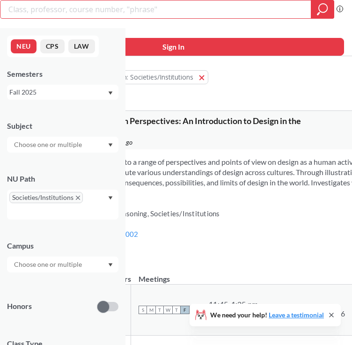
click at [78, 198] on icon "X to remove pill" at bounding box center [78, 197] width 4 height 4
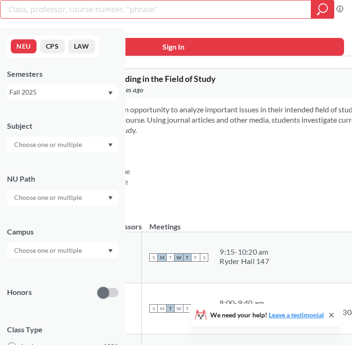
click at [73, 251] on input "text" at bounding box center [48, 250] width 79 height 11
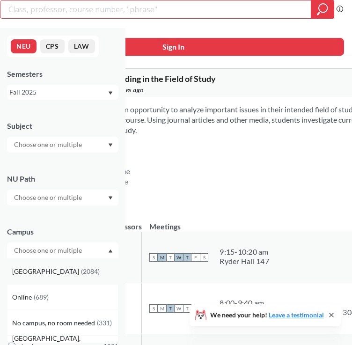
click at [70, 273] on div "[GEOGRAPHIC_DATA] ( 2084 )" at bounding box center [65, 271] width 106 height 10
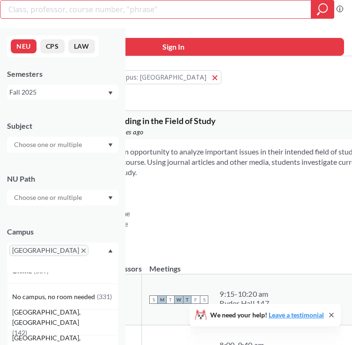
scroll to position [6, 0]
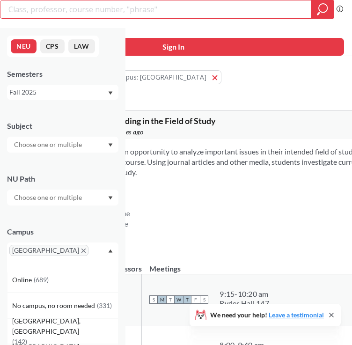
click at [111, 250] on icon "Dropdown arrow" at bounding box center [110, 251] width 5 height 4
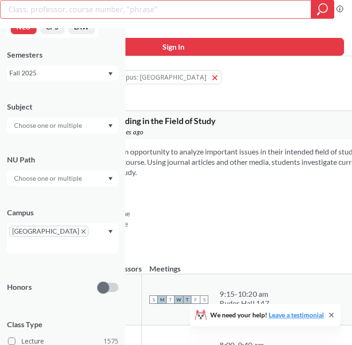
scroll to position [0, 0]
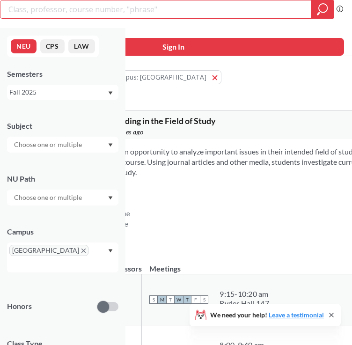
click at [85, 145] on div at bounding box center [62, 145] width 111 height 16
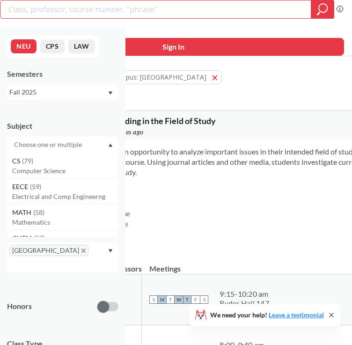
click at [89, 145] on div at bounding box center [62, 145] width 111 height 16
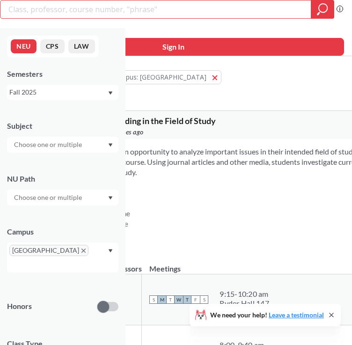
click at [84, 196] on input "text" at bounding box center [48, 197] width 79 height 11
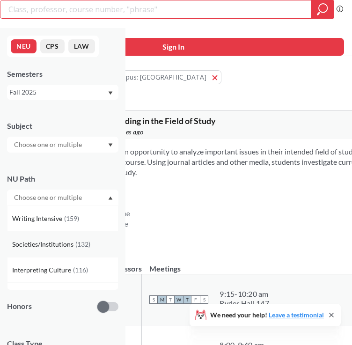
click at [65, 244] on span "Societies/Institutions" at bounding box center [43, 244] width 63 height 10
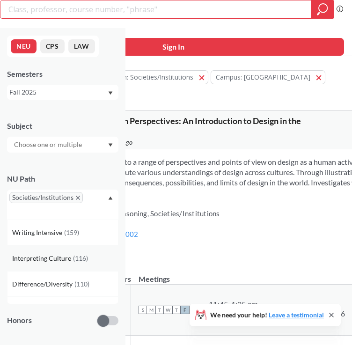
click at [67, 261] on span "Interpreting Culture" at bounding box center [42, 258] width 61 height 10
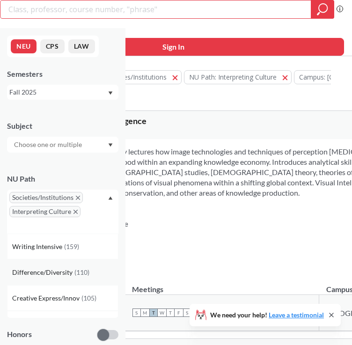
click at [69, 273] on span "Difference/Diversity" at bounding box center [43, 272] width 62 height 10
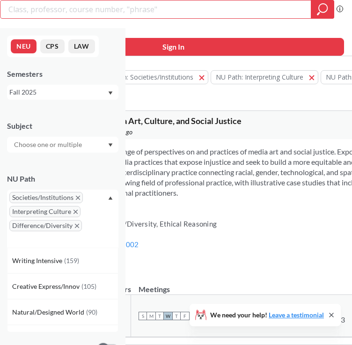
click at [98, 171] on div "NU Path Societies/Institutions Interpreting Culture Difference/Diversity Writin…" at bounding box center [62, 205] width 111 height 83
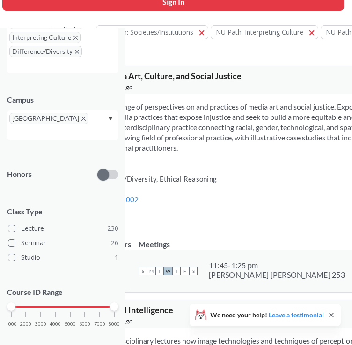
scroll to position [46, 0]
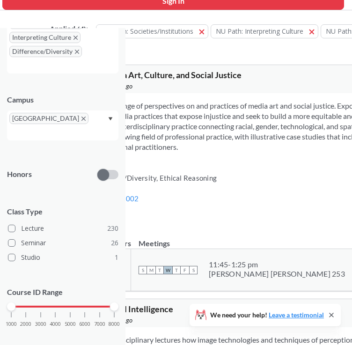
click at [210, 184] on div "Introduces a wide range of perspectives on and practices of media art and socia…" at bounding box center [301, 161] width 501 height 136
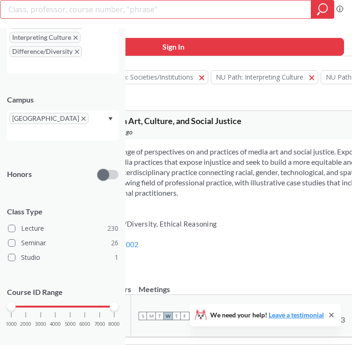
click at [333, 316] on icon at bounding box center [330, 314] width 7 height 7
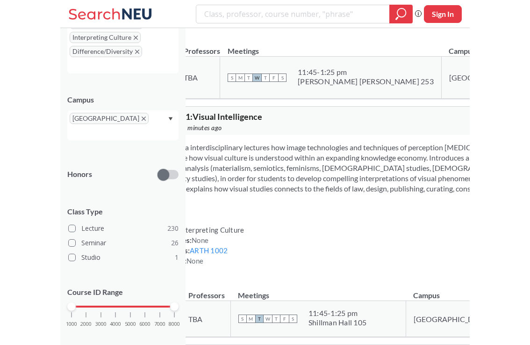
scroll to position [228, 0]
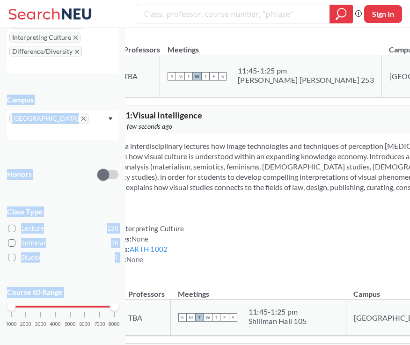
drag, startPoint x: 126, startPoint y: 91, endPoint x: 106, endPoint y: 90, distance: 20.2
click at [106, 90] on div "Campus [GEOGRAPHIC_DATA]" at bounding box center [62, 112] width 111 height 55
drag, startPoint x: 1, startPoint y: 77, endPoint x: -7, endPoint y: 78, distance: 8.9
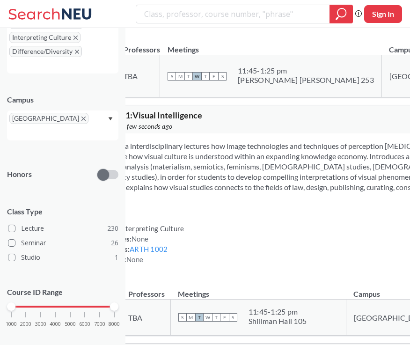
click at [54, 78] on div "Subject NU Path Societies/Institutions Interpreting Culture Difference/Diversit…" at bounding box center [62, 141] width 111 height 408
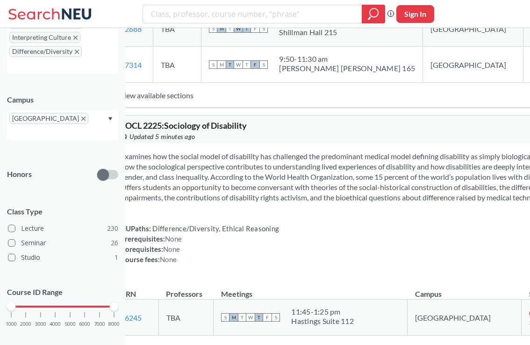
scroll to position [0, 0]
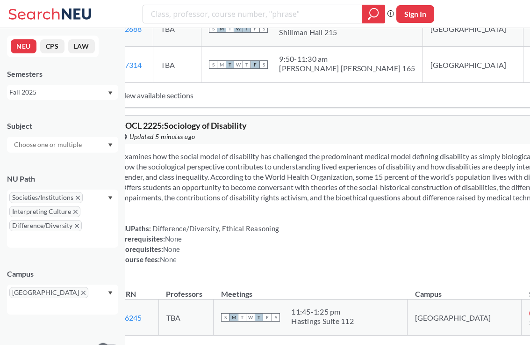
click at [68, 145] on input "text" at bounding box center [48, 144] width 79 height 11
click at [72, 265] on div "Campus [GEOGRAPHIC_DATA]" at bounding box center [62, 286] width 111 height 55
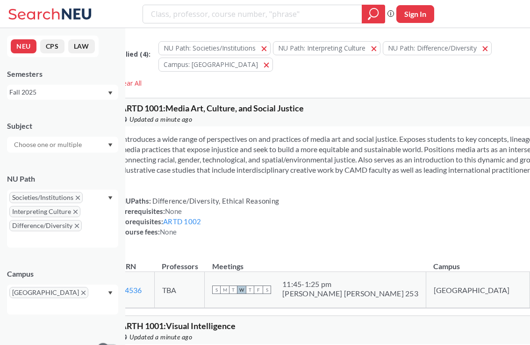
click at [83, 150] on div at bounding box center [62, 145] width 111 height 16
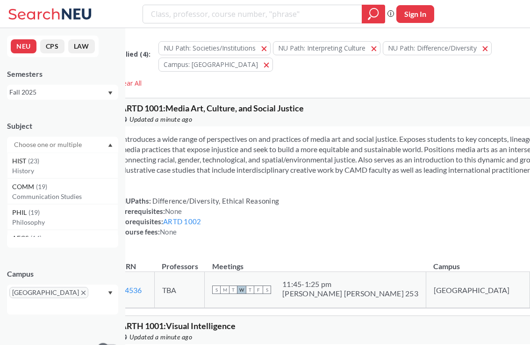
click at [87, 263] on div "Campus [GEOGRAPHIC_DATA]" at bounding box center [62, 286] width 111 height 55
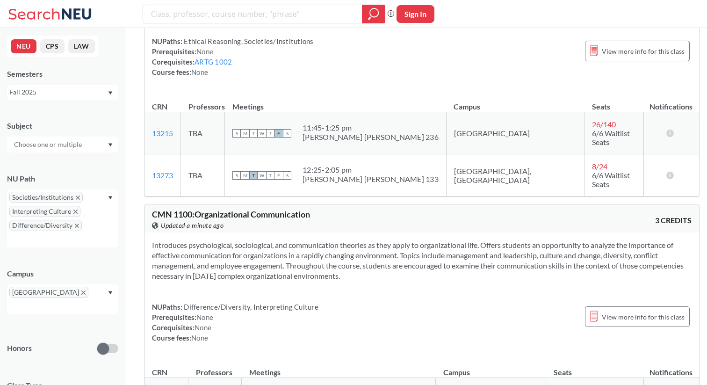
scroll to position [829, 0]
click at [267, 13] on input "search" at bounding box center [252, 14] width 205 height 16
type input "musc"
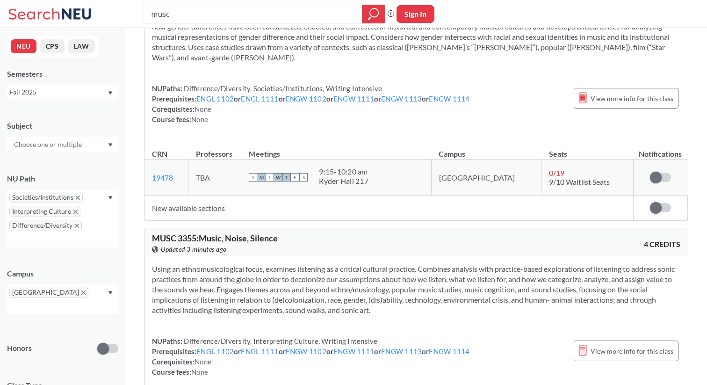
scroll to position [1283, 0]
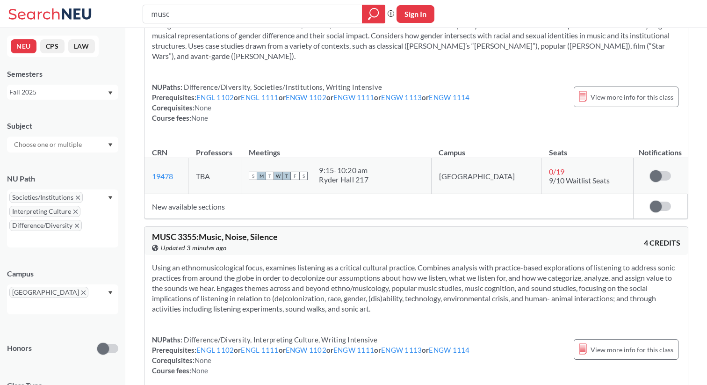
click at [78, 196] on icon "X to remove pill" at bounding box center [78, 197] width 4 height 4
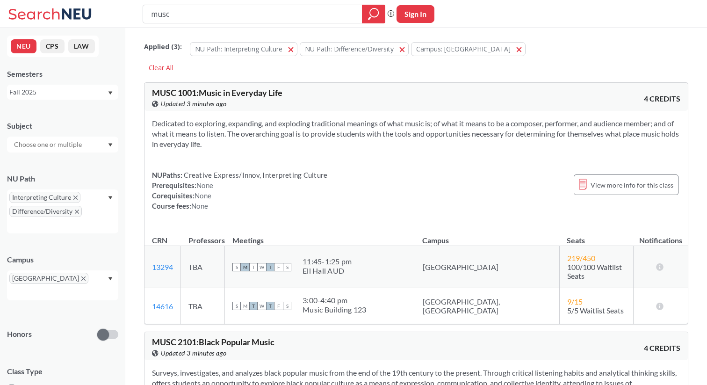
click at [78, 196] on span "Interpreting Culture" at bounding box center [44, 197] width 71 height 11
click at [76, 196] on icon "X to remove pill" at bounding box center [75, 197] width 4 height 4
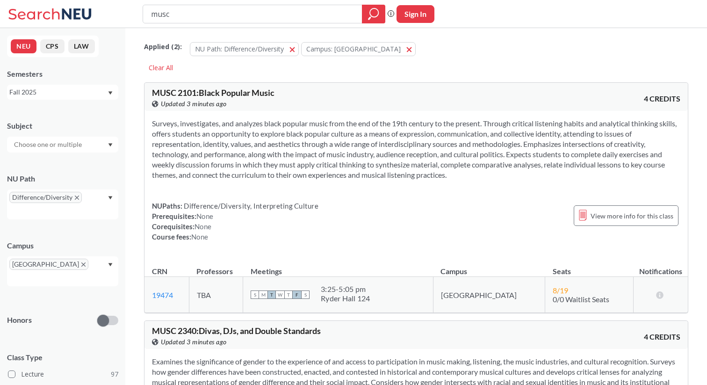
click at [76, 196] on icon "X to remove pill" at bounding box center [77, 197] width 4 height 4
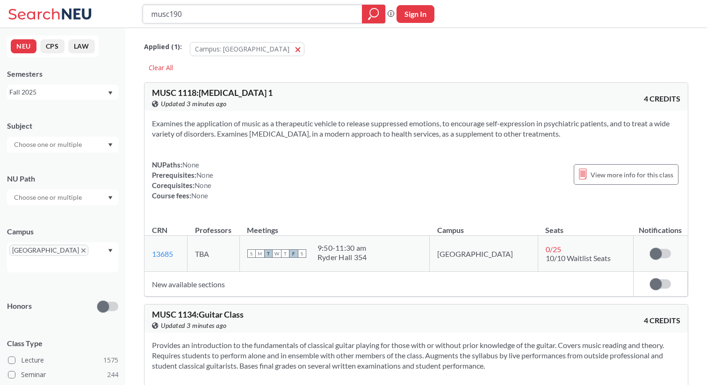
type input "musc1904"
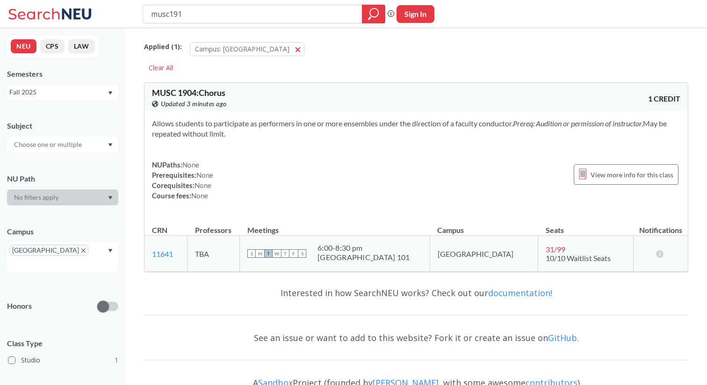
type input "musc1915"
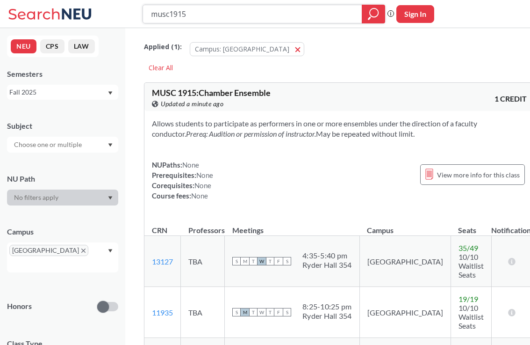
click at [226, 14] on input "musc1915" at bounding box center [252, 14] width 205 height 16
type input "math 1341"
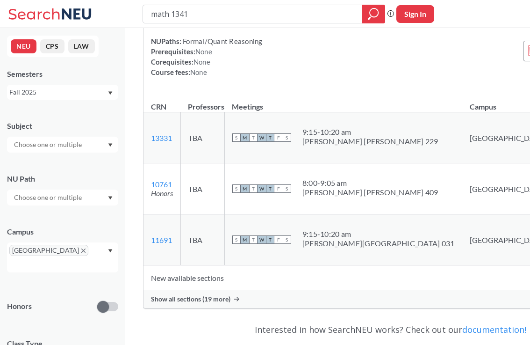
scroll to position [146, 0]
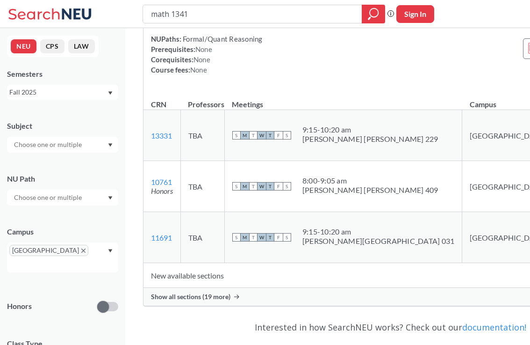
click at [208, 299] on span "Show all sections (19 more)" at bounding box center [190, 296] width 79 height 8
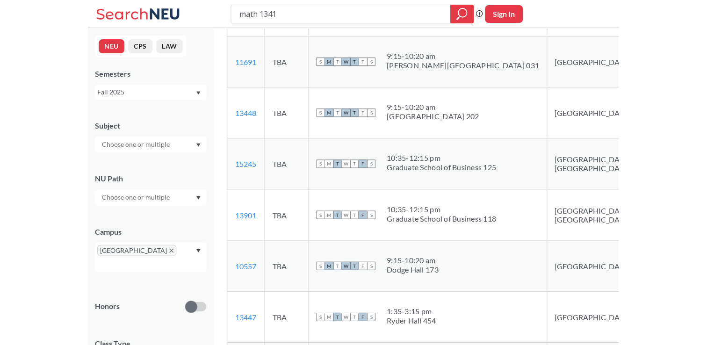
scroll to position [324, 0]
